Goal: Check status: Check status

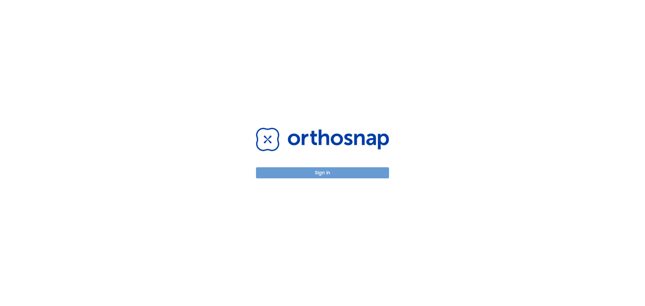
click at [350, 168] on button "Sign in" at bounding box center [322, 172] width 133 height 11
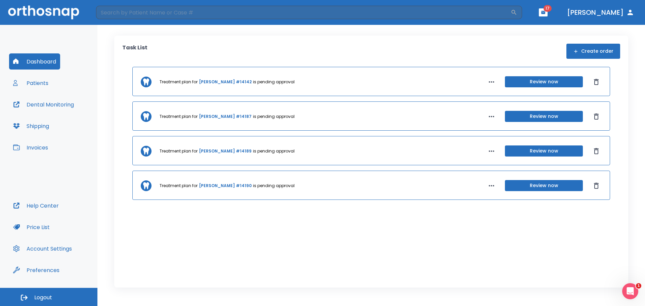
click at [551, 119] on button "Review now" at bounding box center [544, 116] width 78 height 11
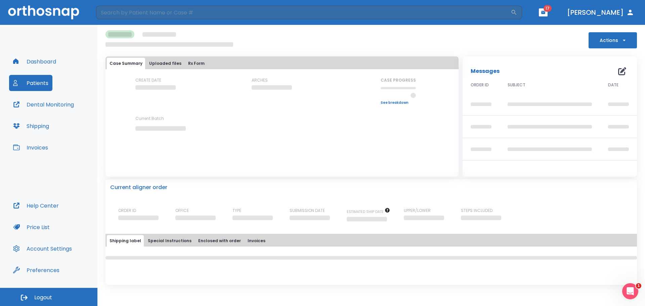
click at [525, 19] on header "​ 17 Dr. Chen" at bounding box center [322, 12] width 645 height 25
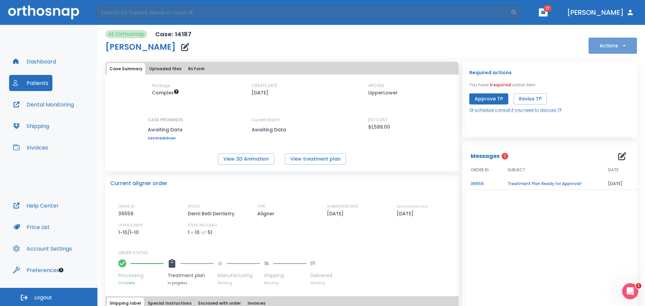
click at [621, 45] on icon "button" at bounding box center [624, 45] width 7 height 7
click at [302, 253] on div at bounding box center [322, 153] width 645 height 306
click at [252, 159] on button "View 3D Animation" at bounding box center [246, 159] width 56 height 11
click at [315, 164] on button "View treatment plan" at bounding box center [315, 159] width 61 height 11
click at [320, 158] on button "View treatment plan" at bounding box center [315, 159] width 61 height 11
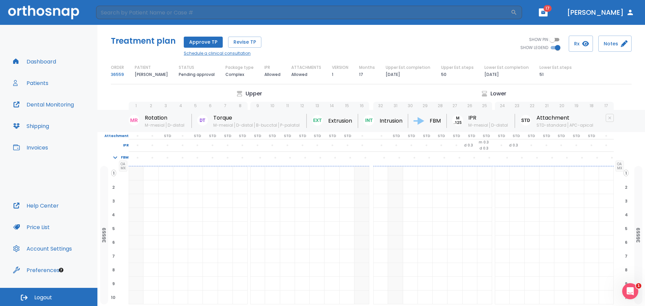
click at [226, 54] on link "Schedule a clinical consultation" at bounding box center [223, 53] width 78 height 6
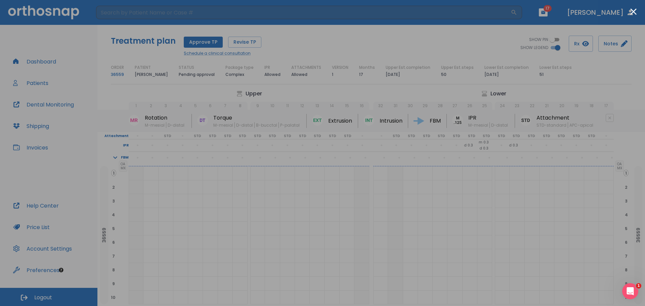
click at [379, 290] on div at bounding box center [322, 153] width 645 height 306
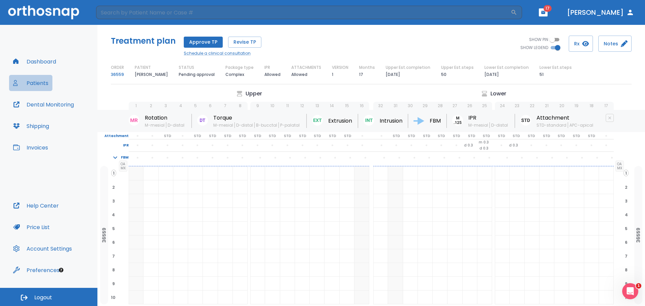
click at [43, 84] on button "Patients" at bounding box center [30, 83] width 43 height 16
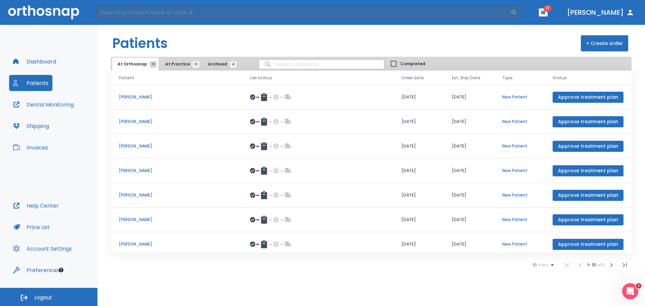
click at [44, 62] on button "Dashboard" at bounding box center [34, 61] width 51 height 16
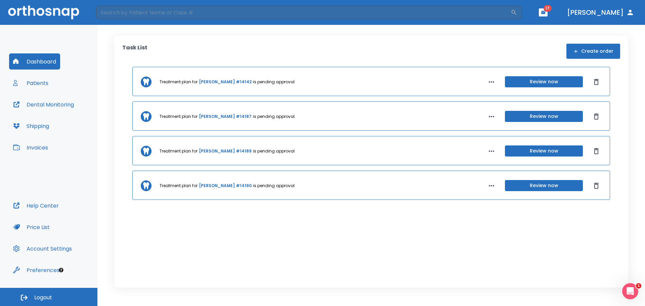
click at [484, 116] on div "Treatment plan for Drew Cotto #14187 is pending approval Review now" at bounding box center [371, 115] width 478 height 29
click at [490, 116] on icon "button" at bounding box center [492, 117] width 8 height 8
click at [425, 117] on div at bounding box center [322, 153] width 645 height 306
click at [223, 117] on link "Drew Cotto #14187" at bounding box center [225, 117] width 53 height 6
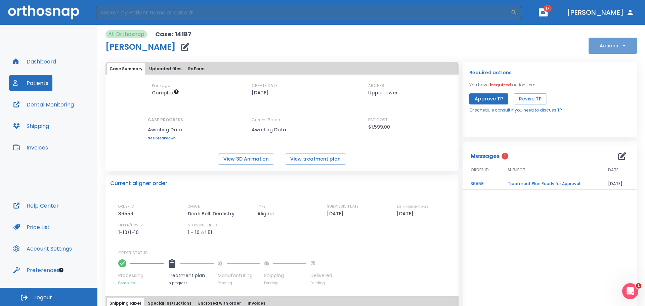
click at [603, 51] on button "Actions" at bounding box center [613, 46] width 48 height 16
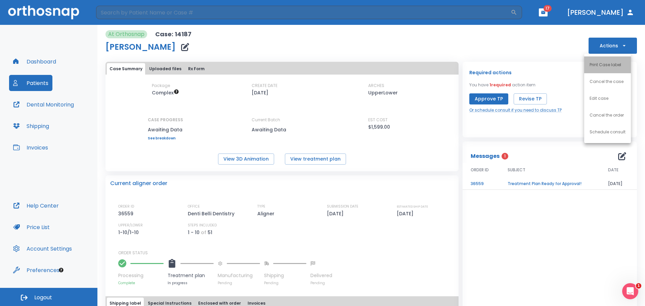
click at [614, 66] on p "Print Case label" at bounding box center [606, 65] width 32 height 6
click at [524, 108] on link "Or schedule consult if you need to discuss TP" at bounding box center [515, 110] width 92 height 6
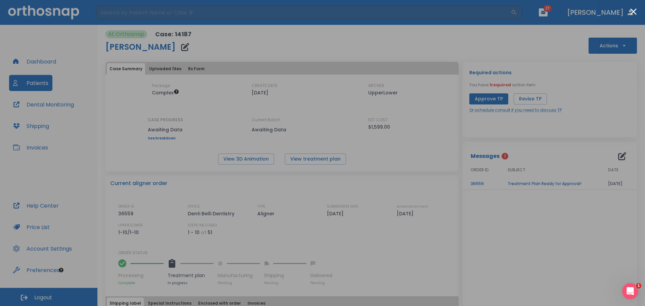
click at [556, 226] on div at bounding box center [322, 153] width 645 height 306
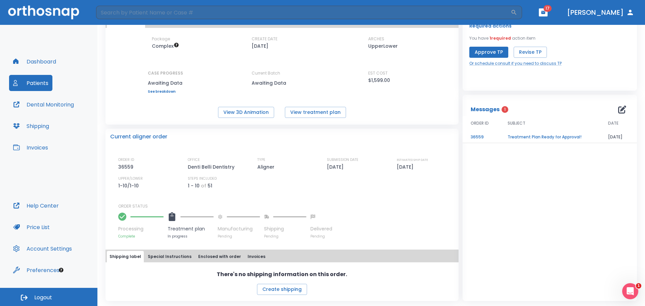
scroll to position [47, 0]
click at [226, 256] on button "Enclosed with order" at bounding box center [220, 256] width 48 height 11
click at [251, 255] on button "Invoices" at bounding box center [256, 256] width 23 height 11
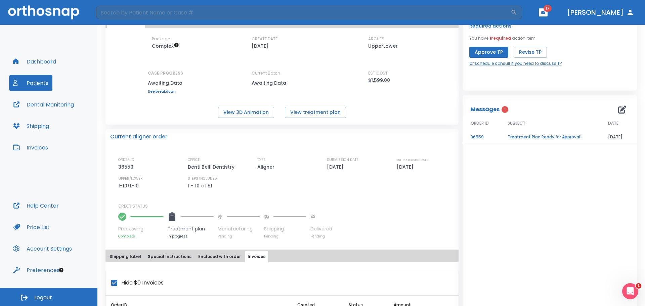
scroll to position [0, 0]
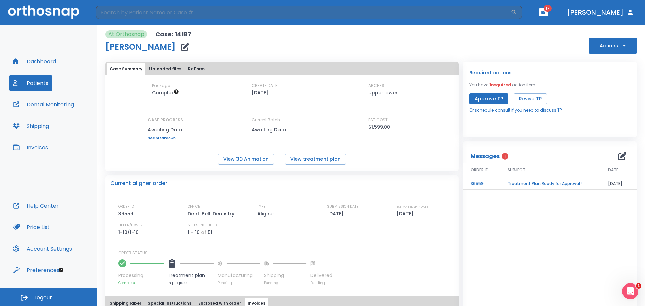
click at [171, 64] on button "Uploaded files" at bounding box center [166, 68] width 38 height 11
